Goal: Task Accomplishment & Management: Use online tool/utility

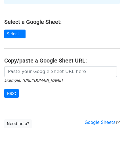
scroll to position [62, 0]
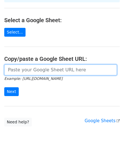
click at [37, 67] on input "url" at bounding box center [60, 69] width 113 height 11
click at [45, 68] on input "url" at bounding box center [60, 69] width 113 height 11
paste input "https://docs.google.com/spreadsheets/d/1R_03Q_DoCXOSkdz6QKZbn3OAutr5mVagNrcvlSB…"
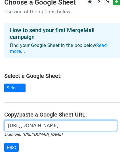
scroll to position [0, 0]
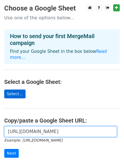
type input "https://docs.google.com/spreadsheets/d/1R_03Q_DoCXOSkdz6QKZbn3OAutr5mVagNrcvlSB…"
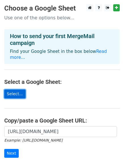
click at [16, 89] on link "Select..." at bounding box center [14, 93] width 21 height 9
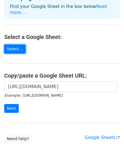
scroll to position [57, 0]
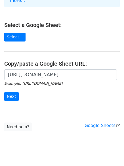
click at [37, 85] on form "https://docs.google.com/spreadsheets/d/1R_03Q_DoCXOSkdz6QKZbn3OAutr5mVagNrcvlSB…" at bounding box center [62, 85] width 116 height 32
click at [15, 92] on input "Next" at bounding box center [11, 96] width 14 height 9
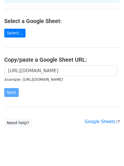
scroll to position [62, 0]
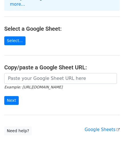
scroll to position [93, 0]
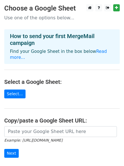
click at [1, 18] on main "Choose a Google Sheet Use one of the options below... How to send your first Me…" at bounding box center [62, 96] width 124 height 184
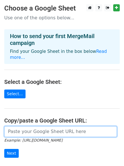
click at [39, 126] on input "url" at bounding box center [60, 131] width 113 height 11
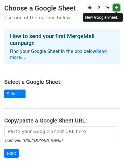
click at [118, 8] on icon at bounding box center [116, 8] width 3 height 4
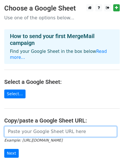
click at [72, 126] on input "url" at bounding box center [60, 131] width 113 height 11
paste input "https://docs.google.com/spreadsheets/d/1xmBLmtpDp0p9a6FjMFGTMVqFECuwrQn3Jmdt5FN…"
click at [61, 126] on input "https://docs.google.com/spreadsheets/d/1xmBLmtpDp0p9a6FjMFGTMVqFECuwrQn3Jmdt5FN…" at bounding box center [60, 131] width 113 height 11
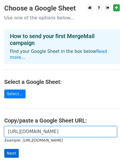
type input "https://docs.google.com/spreadsheets/d/1xmBLmtpDp0p9a6FjMFGTMVqFECuwrQn3Jmdt5FN…"
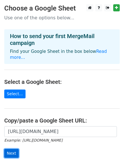
scroll to position [0, 0]
click at [13, 149] on input "Next" at bounding box center [11, 153] width 14 height 9
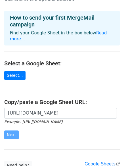
scroll to position [28, 0]
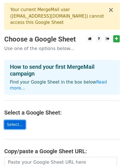
click at [9, 120] on link "Select..." at bounding box center [14, 124] width 21 height 9
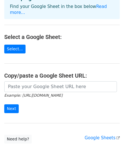
scroll to position [93, 0]
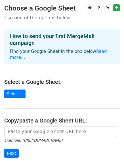
click at [13, 83] on main "Choose a Google Sheet Use one of the options below... How to send your first Me…" at bounding box center [62, 96] width 124 height 184
click at [12, 89] on link "Select..." at bounding box center [14, 93] width 21 height 9
click at [18, 89] on link "Select..." at bounding box center [14, 93] width 21 height 9
click at [106, 7] on link at bounding box center [107, 7] width 7 height 7
click at [108, 8] on icon at bounding box center [108, 8] width 4 height 4
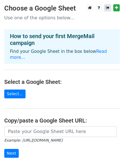
click at [108, 8] on icon at bounding box center [108, 8] width 4 height 4
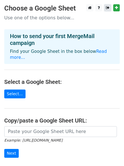
click at [108, 8] on icon at bounding box center [108, 8] width 4 height 4
click at [107, 9] on icon at bounding box center [108, 8] width 4 height 4
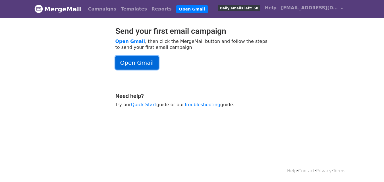
click at [142, 64] on link "Open Gmail" at bounding box center [136, 63] width 43 height 14
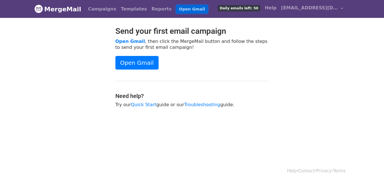
click at [176, 7] on link "Open Gmail" at bounding box center [192, 9] width 32 height 8
